Goal: Check status: Check status

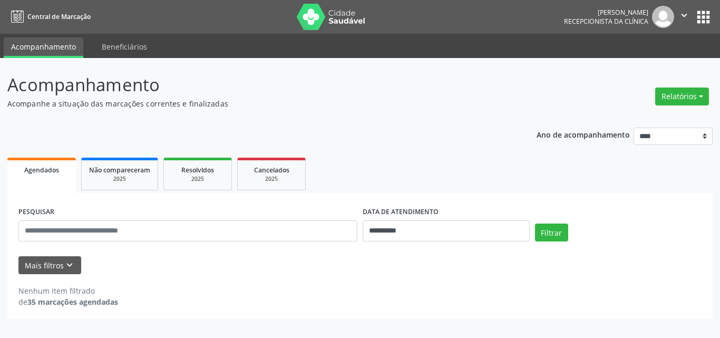
click at [341, 94] on p "Acompanhamento" at bounding box center [254, 85] width 494 height 26
